Goal: Task Accomplishment & Management: Use online tool/utility

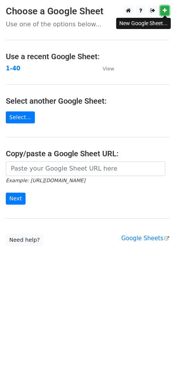
click at [168, 11] on link at bounding box center [164, 11] width 9 height 10
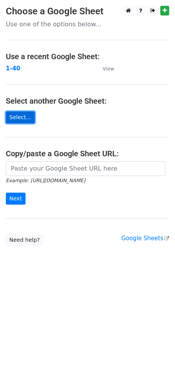
click at [28, 113] on link "Select..." at bounding box center [20, 118] width 29 height 12
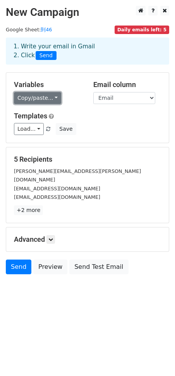
click at [45, 101] on link "Copy/paste..." at bounding box center [37, 98] width 47 height 12
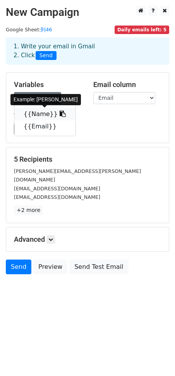
click at [60, 115] on icon at bounding box center [63, 114] width 6 height 6
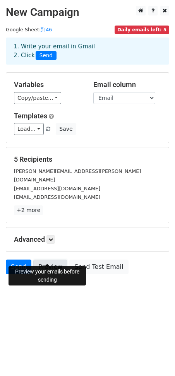
click at [40, 260] on link "Preview" at bounding box center [50, 267] width 34 height 15
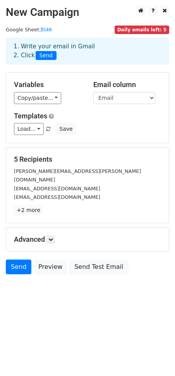
click at [80, 306] on html "New Campaign Daily emails left: 5 Google Sheet: 到46 1. Write your email in Gmai…" at bounding box center [87, 188] width 175 height 376
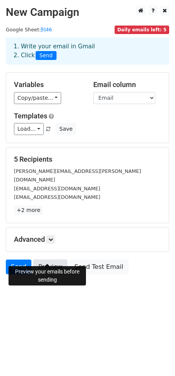
click at [49, 260] on link "Preview" at bounding box center [50, 267] width 34 height 15
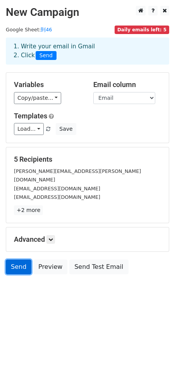
click at [26, 260] on link "Send" at bounding box center [19, 267] width 26 height 15
